Goal: Ask a question: Seek information or help from site administrators or community

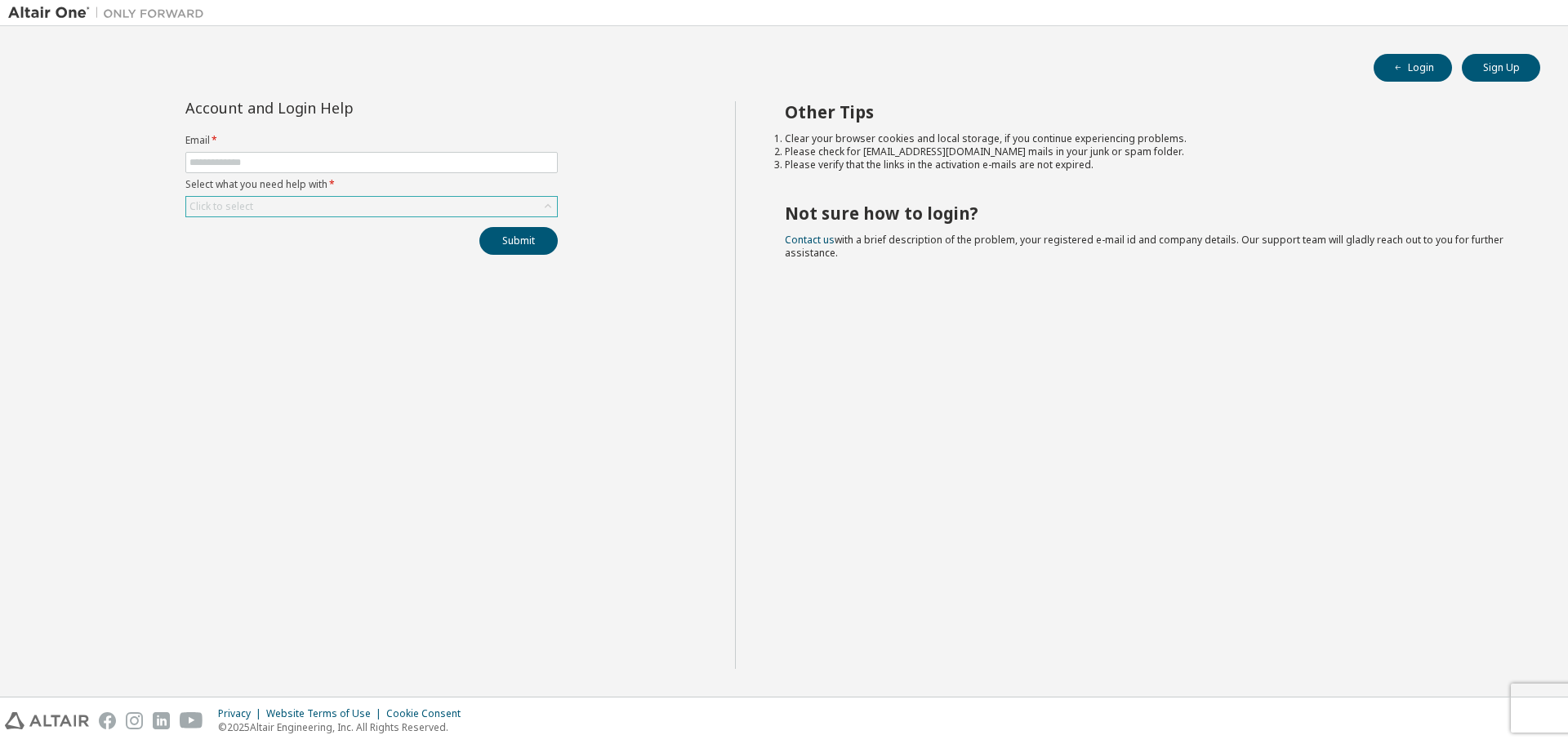
click at [416, 215] on div "Click to select" at bounding box center [371, 207] width 371 height 20
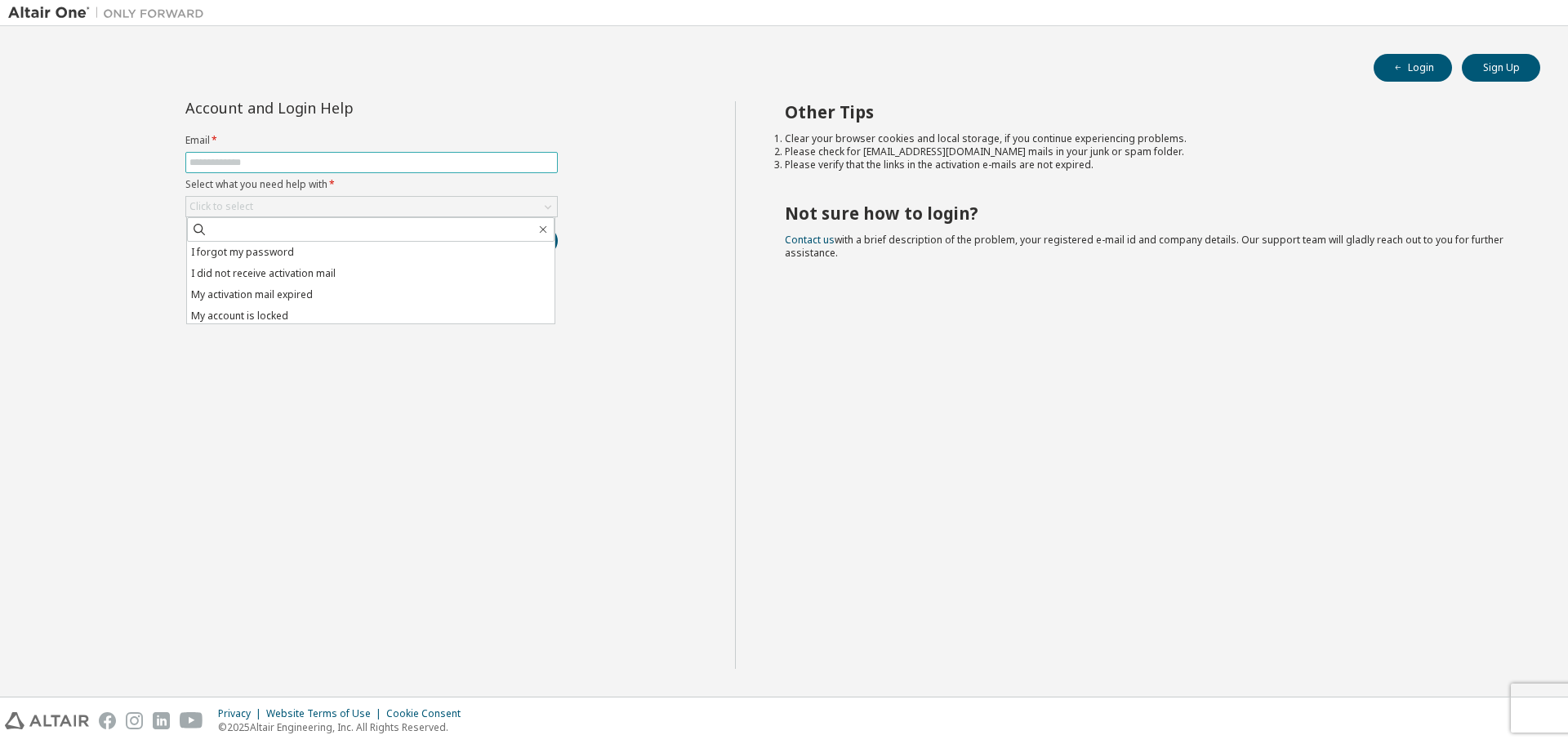
click at [367, 159] on input "text" at bounding box center [372, 162] width 365 height 13
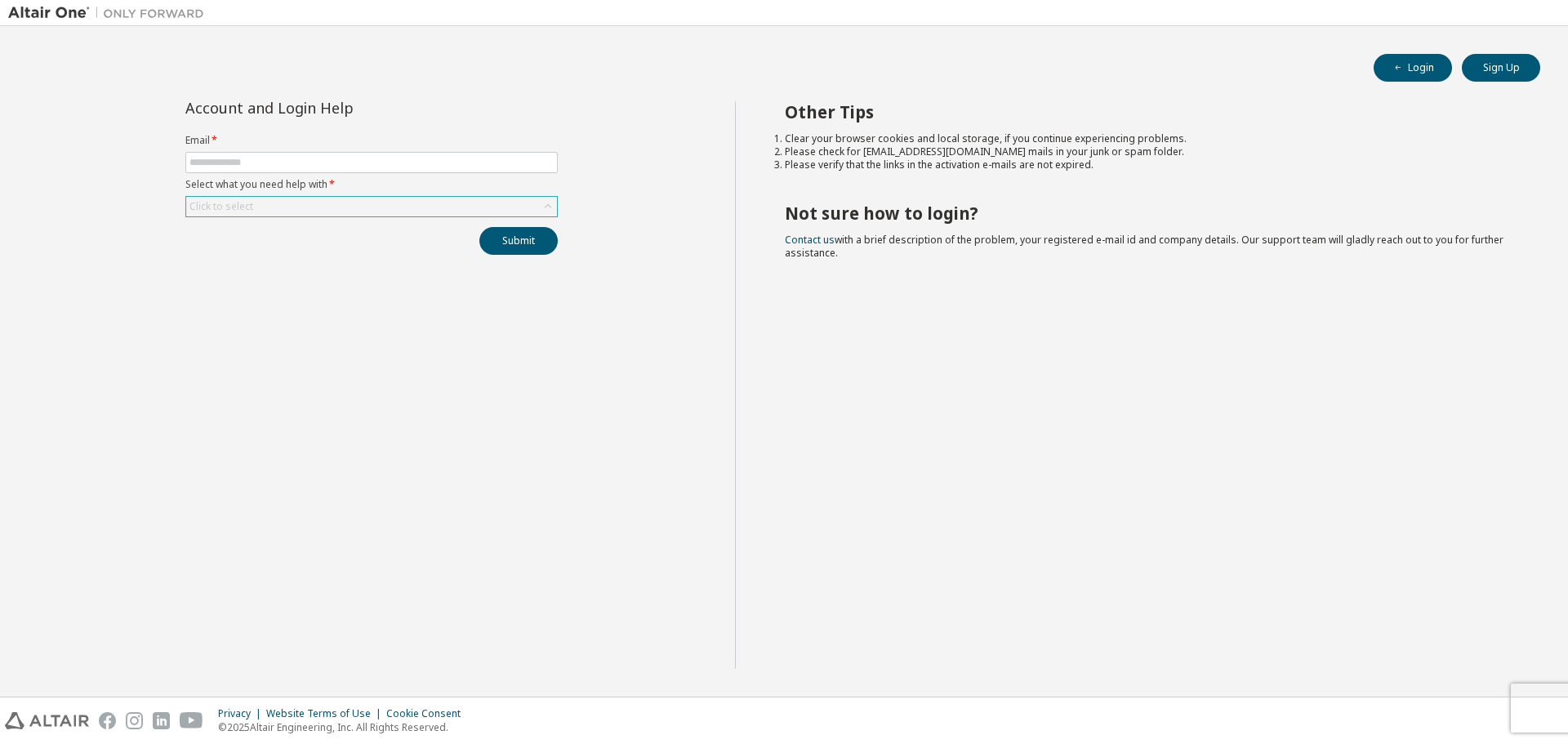
click at [363, 212] on div "Click to select" at bounding box center [371, 207] width 371 height 20
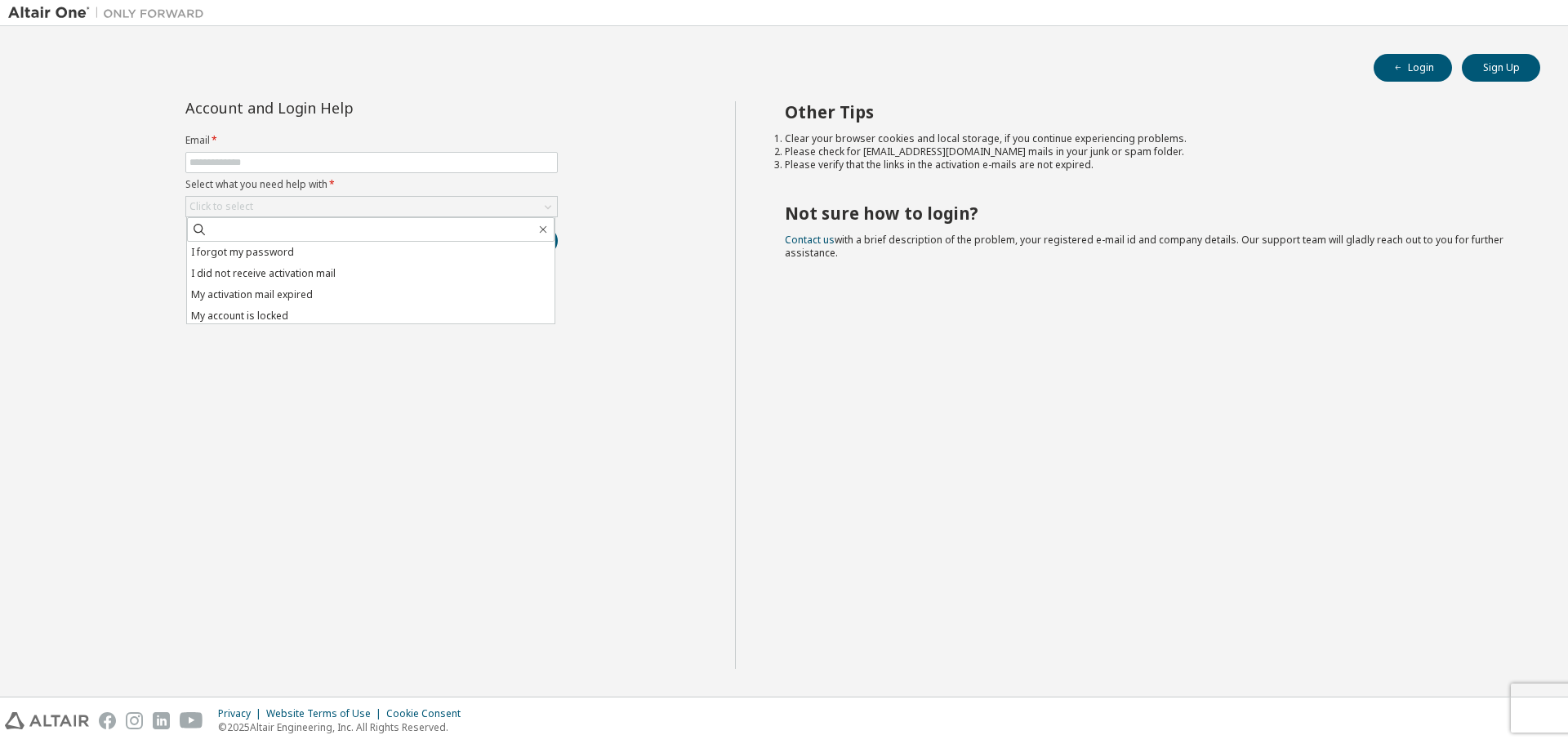
click at [325, 257] on li "I forgot my password" at bounding box center [370, 252] width 367 height 21
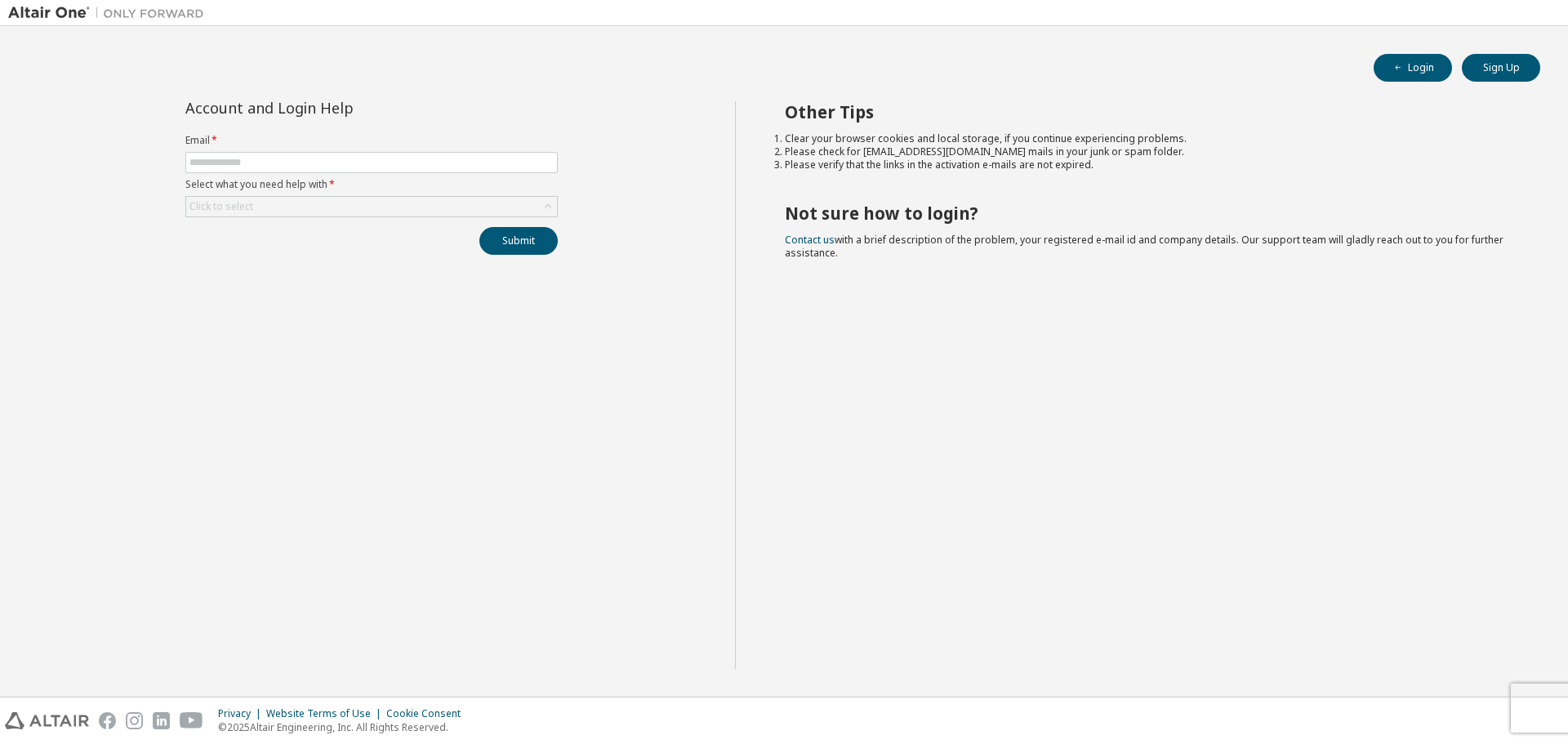
click at [346, 457] on div "Account and Login Help Email * Select what you need help with * Click to select…" at bounding box center [371, 385] width 727 height 568
